Goal: Obtain resource: Download file/media

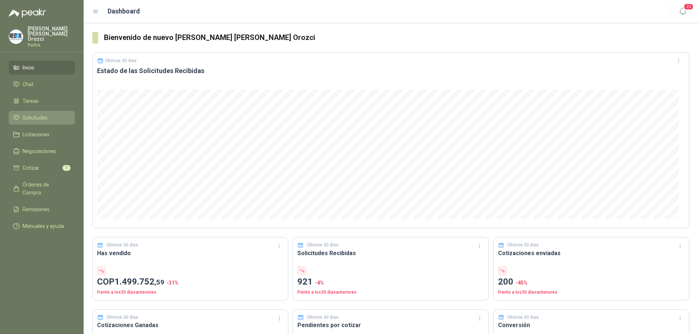
click at [32, 114] on span "Solicitudes" at bounding box center [35, 118] width 25 height 8
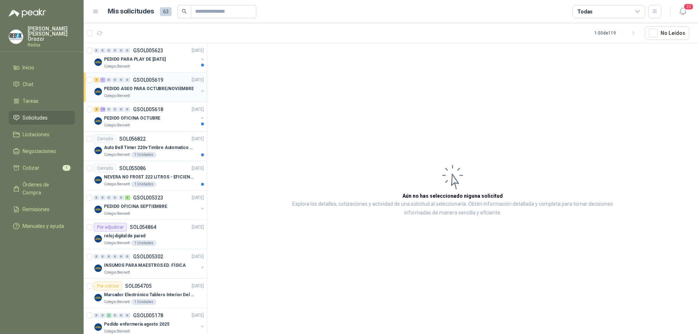
click at [169, 93] on div "Colegio Bennett" at bounding box center [151, 96] width 94 height 6
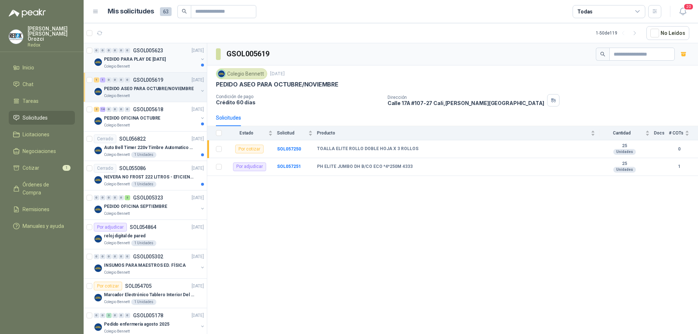
click at [150, 67] on div "Colegio Bennett" at bounding box center [151, 67] width 94 height 6
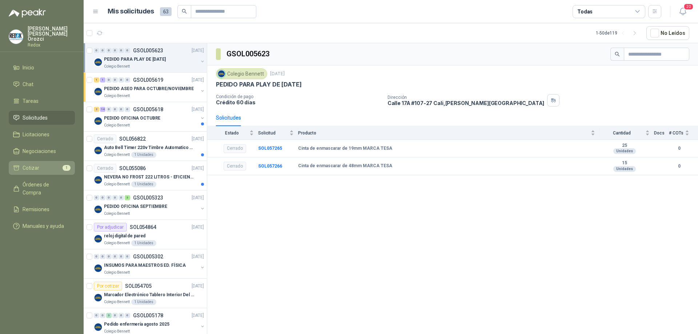
click at [56, 164] on li "Cotizar 1" at bounding box center [41, 168] width 57 height 8
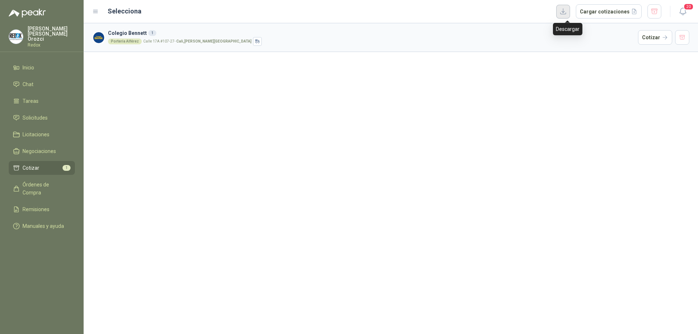
click at [570, 12] on button "button" at bounding box center [563, 12] width 14 height 14
click at [569, 30] on div "Descargar" at bounding box center [567, 29] width 29 height 12
click at [38, 164] on span "Cotizar" at bounding box center [31, 168] width 17 height 8
click at [44, 114] on span "Solicitudes" at bounding box center [35, 118] width 25 height 8
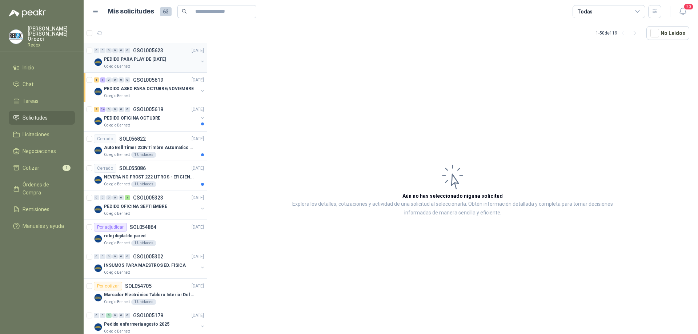
click at [141, 64] on div "Colegio Bennett" at bounding box center [151, 67] width 94 height 6
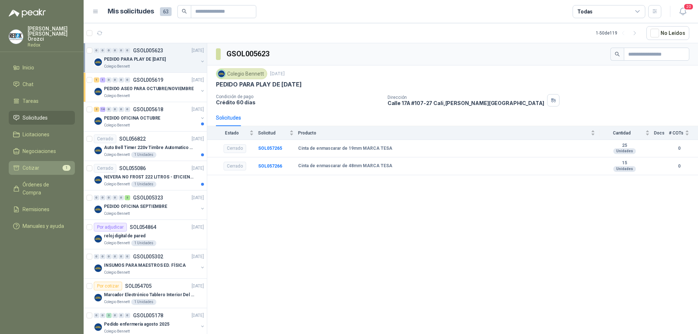
click at [28, 164] on span "Cotizar" at bounding box center [31, 168] width 17 height 8
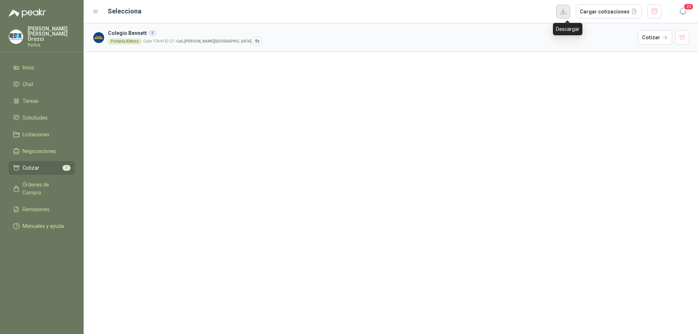
click at [564, 15] on button "button" at bounding box center [563, 12] width 14 height 14
click at [41, 164] on li "Cotizar 1" at bounding box center [41, 168] width 57 height 8
click at [37, 114] on span "Solicitudes" at bounding box center [35, 118] width 25 height 8
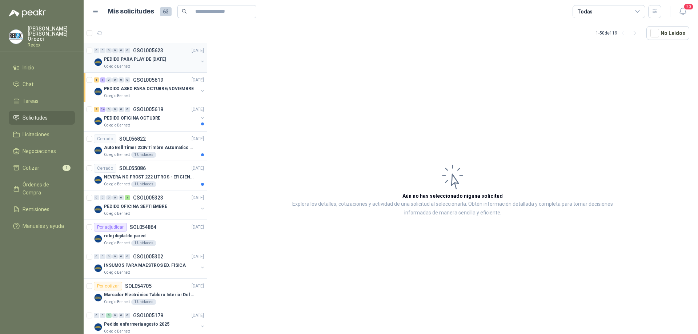
click at [141, 66] on div "Colegio Bennett" at bounding box center [151, 67] width 94 height 6
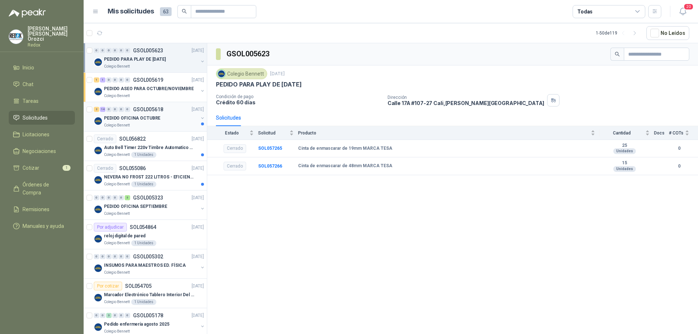
click at [159, 126] on div "Colegio Bennett" at bounding box center [151, 125] width 94 height 6
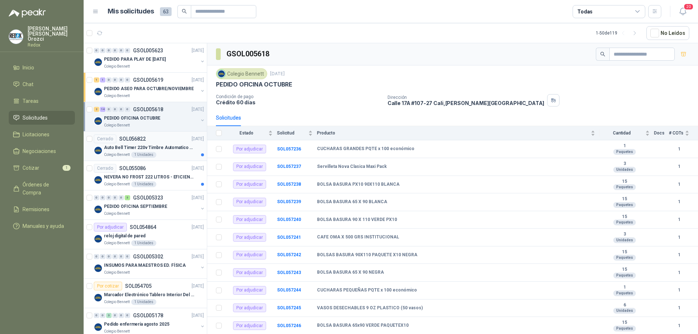
click at [162, 155] on div "Colegio [PERSON_NAME] 1 Unidades" at bounding box center [154, 155] width 100 height 6
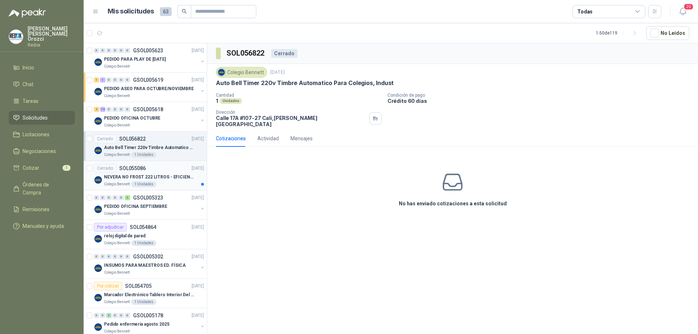
click at [174, 186] on div "Colegio [PERSON_NAME] 1 Unidades" at bounding box center [154, 184] width 100 height 6
